Goal: Find specific page/section: Find specific page/section

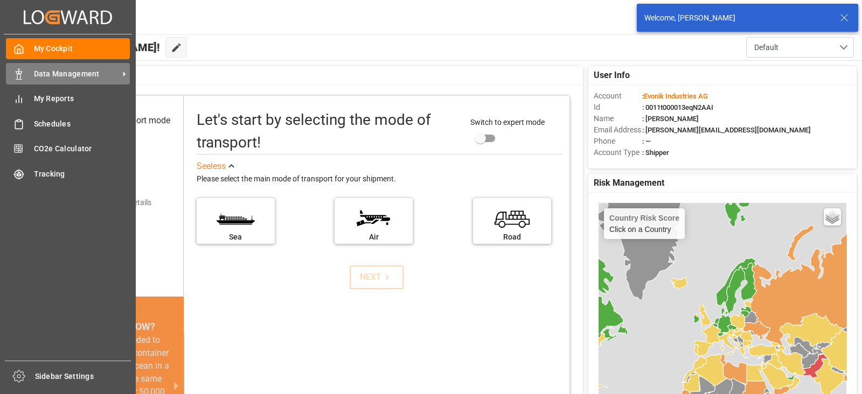
click at [21, 74] on icon at bounding box center [18, 74] width 11 height 11
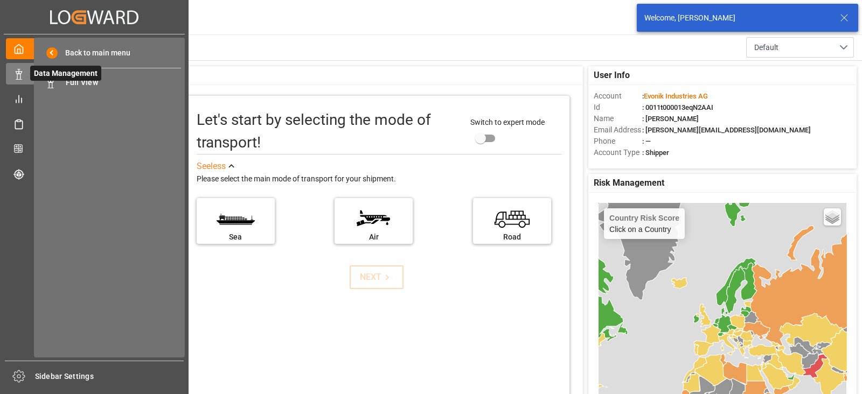
click at [92, 78] on span "Data Management" at bounding box center [65, 73] width 71 height 15
click at [114, 85] on span "Full View" at bounding box center [124, 82] width 116 height 11
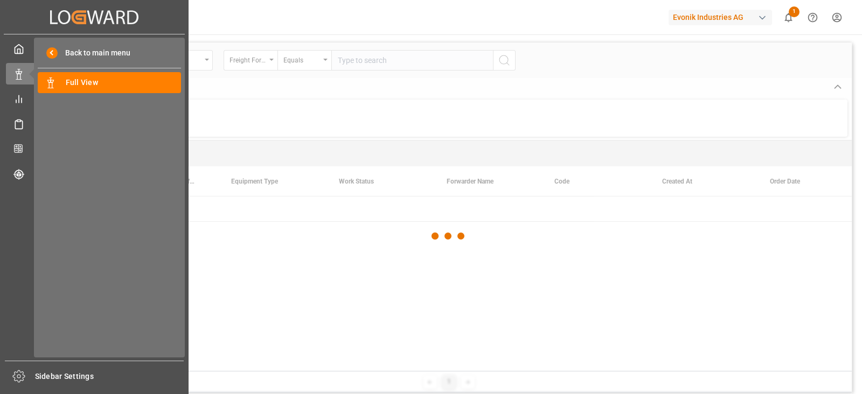
click at [18, 85] on div "My Cockpit My Cockpit Data Management Data Management My Reports My Reports Sch…" at bounding box center [94, 197] width 181 height 326
click at [20, 100] on icon at bounding box center [18, 99] width 11 height 11
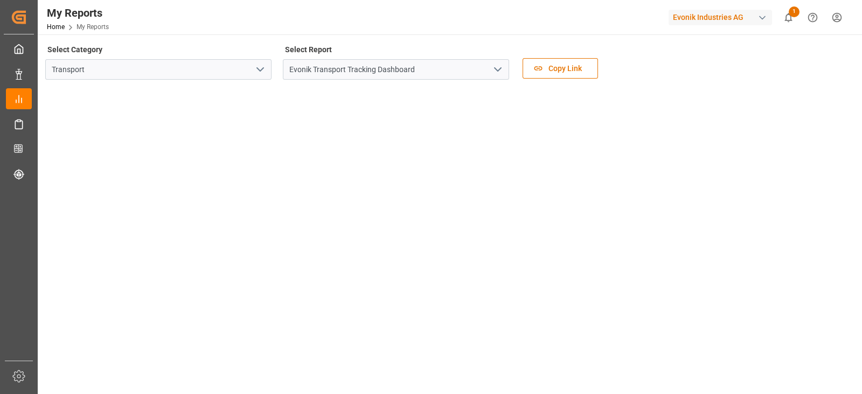
click at [502, 72] on icon "open menu" at bounding box center [497, 69] width 13 height 13
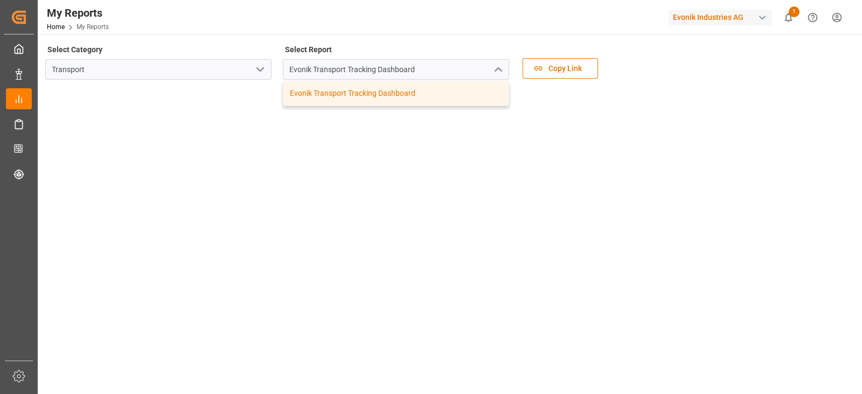
click at [502, 72] on icon "close menu" at bounding box center [497, 69] width 13 height 13
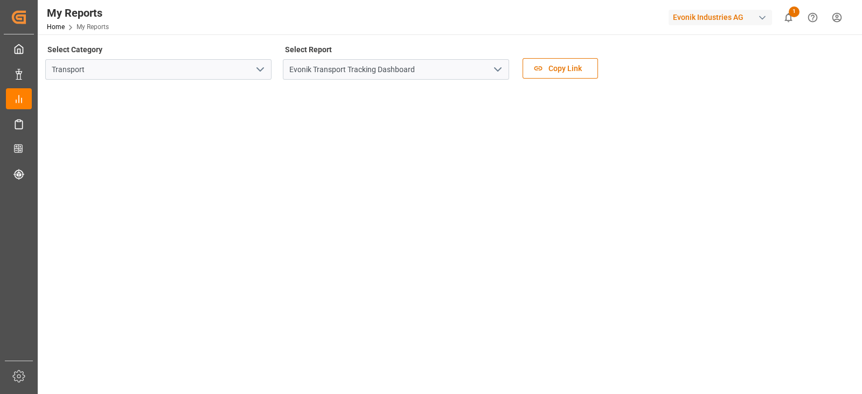
click at [261, 71] on icon "open menu" at bounding box center [260, 69] width 13 height 13
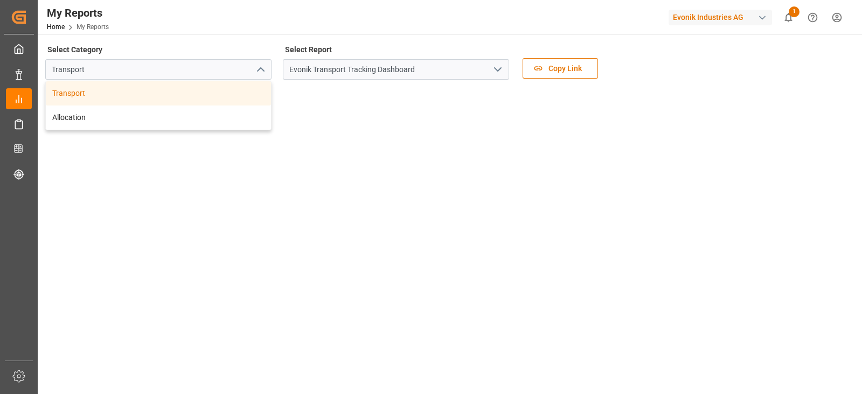
click at [261, 71] on icon "close menu" at bounding box center [260, 69] width 13 height 13
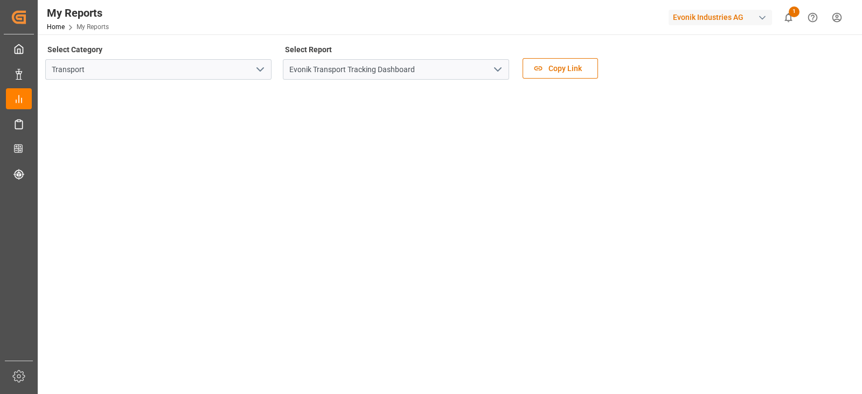
click at [261, 71] on icon "open menu" at bounding box center [260, 69] width 13 height 13
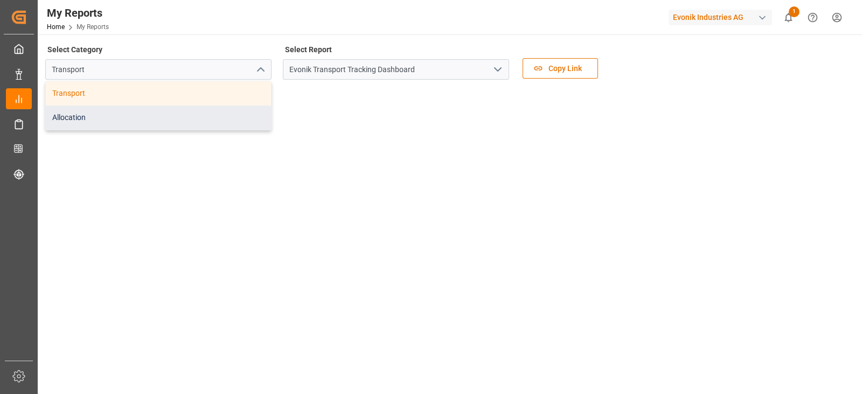
click at [180, 117] on div "Allocation" at bounding box center [158, 118] width 225 height 24
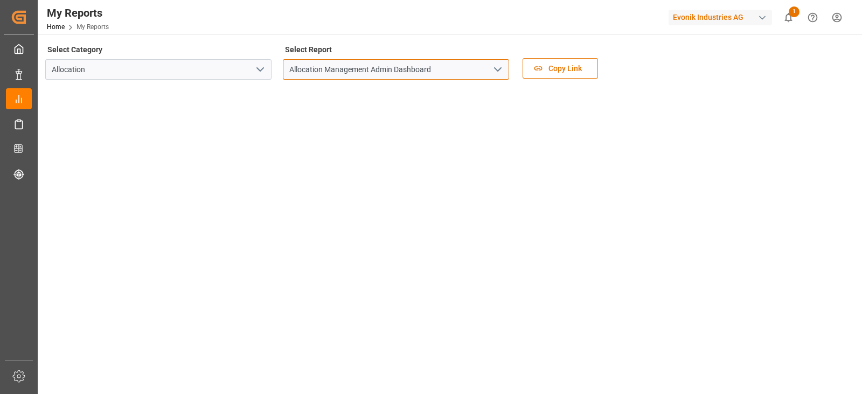
click at [353, 61] on input "Allocation Management Admin Dashboard" at bounding box center [396, 69] width 226 height 20
click at [498, 69] on icon "open menu" at bounding box center [497, 69] width 13 height 13
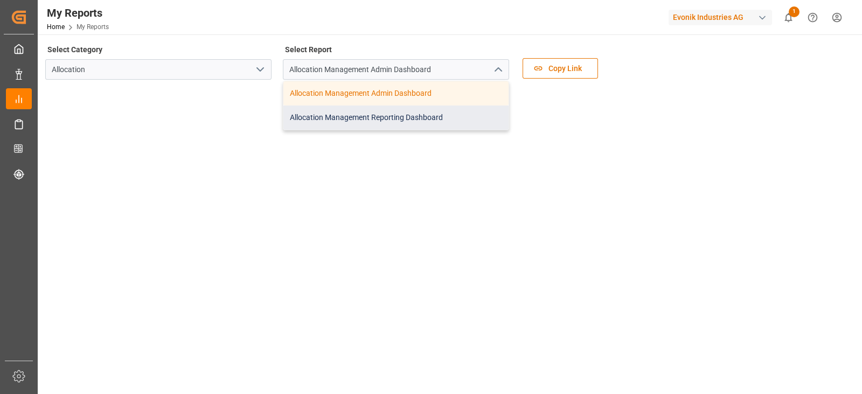
click at [444, 120] on div "Allocation Management Reporting Dashboard" at bounding box center [395, 118] width 225 height 24
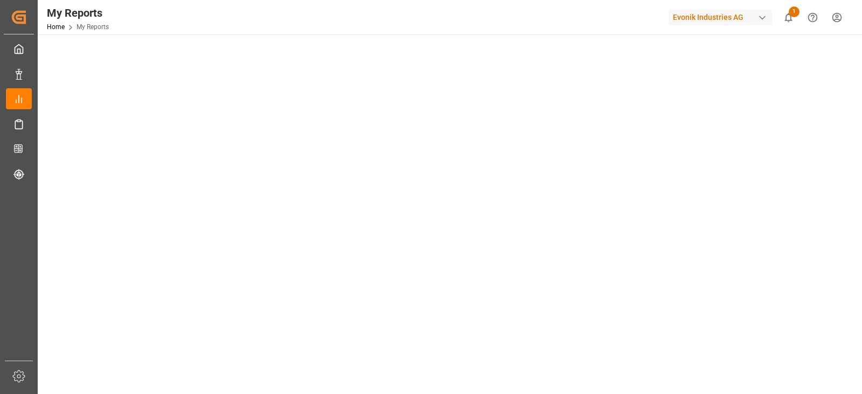
scroll to position [134, 0]
